Goal: Task Accomplishment & Management: Complete application form

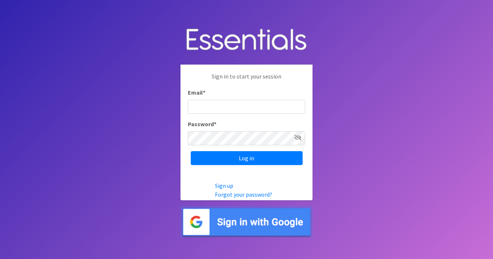
click at [254, 104] on input "Email *" at bounding box center [246, 107] width 117 height 14
click at [263, 104] on input "Email *" at bounding box center [246, 107] width 117 height 14
type input "[EMAIL_ADDRESS][DOMAIN_NAME]"
click at [191, 151] on input "Log in" at bounding box center [247, 158] width 112 height 14
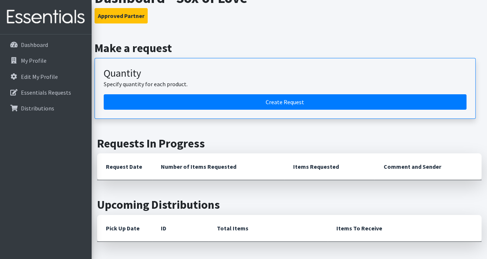
scroll to position [37, 0]
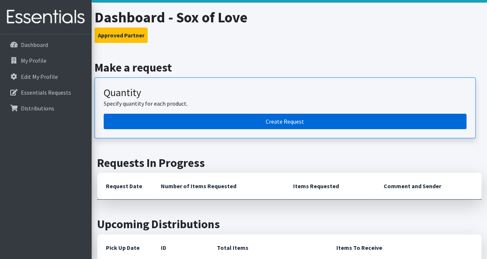
click at [304, 122] on link "Create Request" at bounding box center [285, 121] width 363 height 15
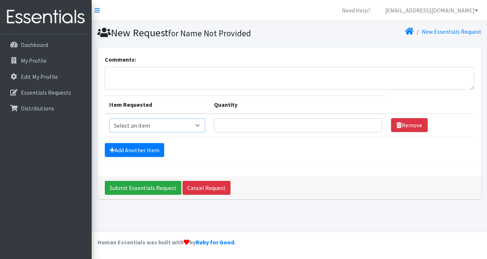
click at [187, 125] on select "Select an item Pad Kits Tampon Kit" at bounding box center [157, 125] width 96 height 14
select select "12263"
click at [109, 118] on select "Select an item Pad Kits Tampon Kit" at bounding box center [157, 125] width 96 height 14
click at [341, 124] on input "Quantity" at bounding box center [298, 125] width 168 height 14
type input "50"
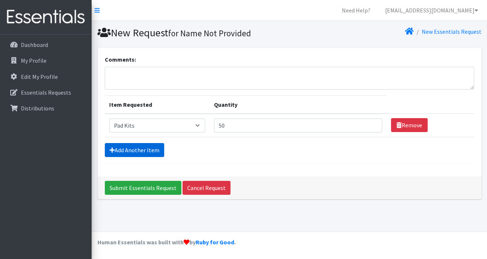
click at [128, 150] on link "Add Another Item" at bounding box center [134, 150] width 59 height 14
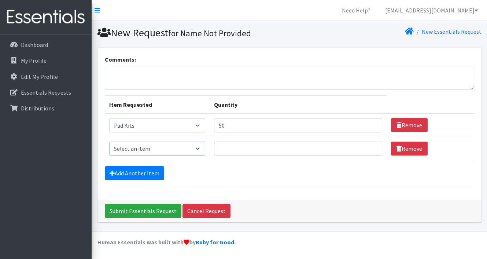
click at [189, 146] on select "Select an item Pad Kits Tampon Kit" at bounding box center [157, 149] width 96 height 14
select select "12262"
click at [109, 142] on select "Select an item Pad Kits Tampon Kit" at bounding box center [157, 149] width 96 height 14
click at [263, 148] on input "Quantity" at bounding box center [298, 149] width 168 height 14
type input "50"
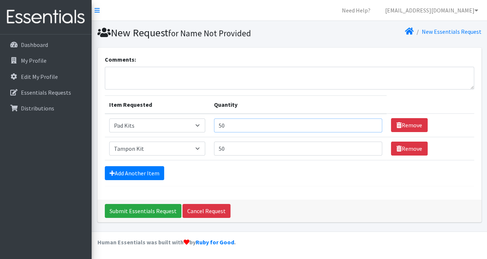
drag, startPoint x: 228, startPoint y: 125, endPoint x: 219, endPoint y: 125, distance: 9.9
click at [219, 125] on input "50" at bounding box center [298, 125] width 168 height 14
type input "100"
drag, startPoint x: 240, startPoint y: 147, endPoint x: 197, endPoint y: 151, distance: 43.1
click at [197, 151] on tr "Item Requested Select an item Pad Kits Tampon Kit Quantity 50 Remove" at bounding box center [290, 148] width 370 height 23
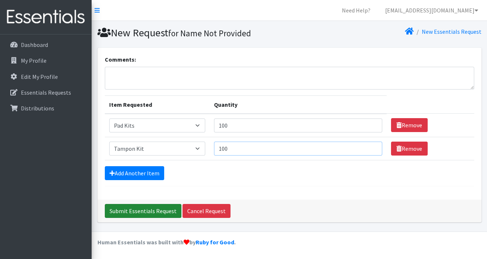
type input "100"
click at [135, 211] on input "Submit Essentials Request" at bounding box center [143, 211] width 77 height 14
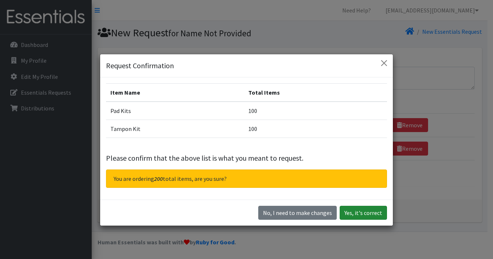
click at [356, 213] on button "Yes, it's correct" at bounding box center [363, 213] width 47 height 14
